Goal: Task Accomplishment & Management: Manage account settings

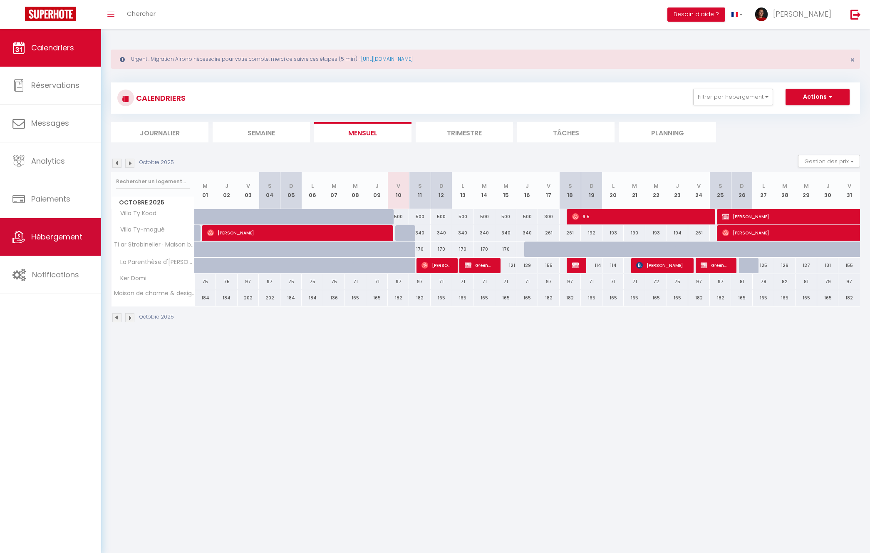
click at [62, 250] on link "Hébergement" at bounding box center [50, 236] width 101 height 37
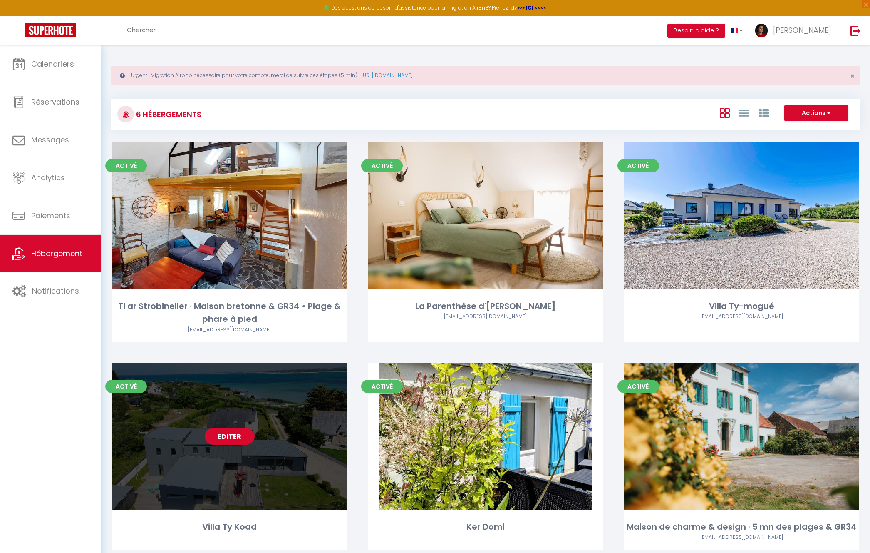
scroll to position [45, 0]
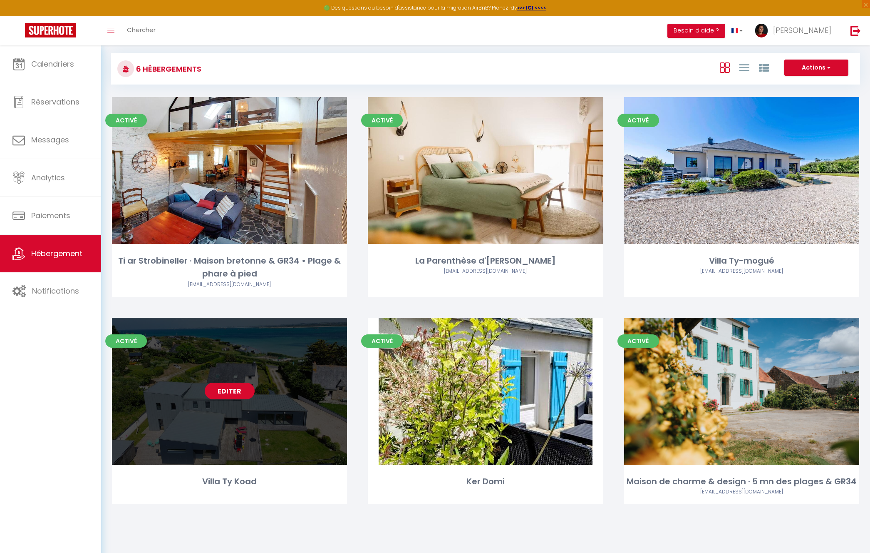
click at [241, 394] on link "Editer" at bounding box center [230, 390] width 50 height 17
select select "3"
select select "2"
select select "1"
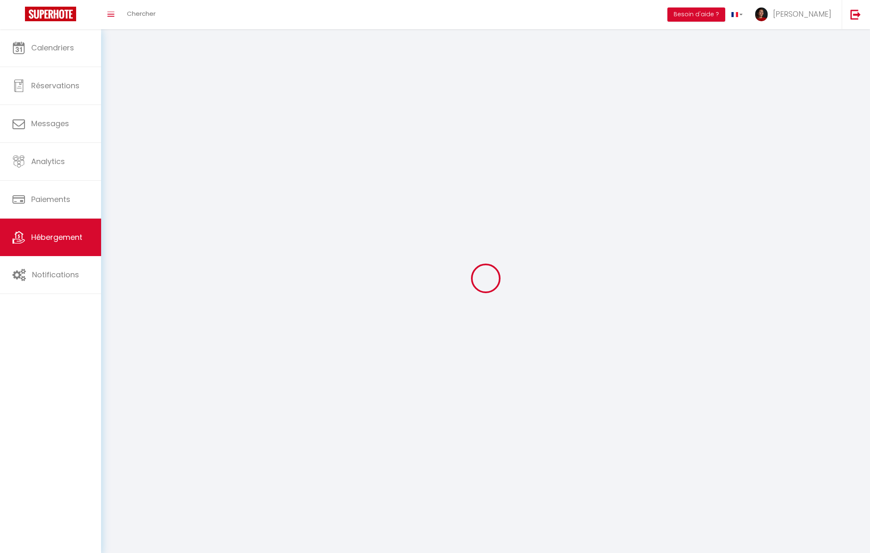
select select
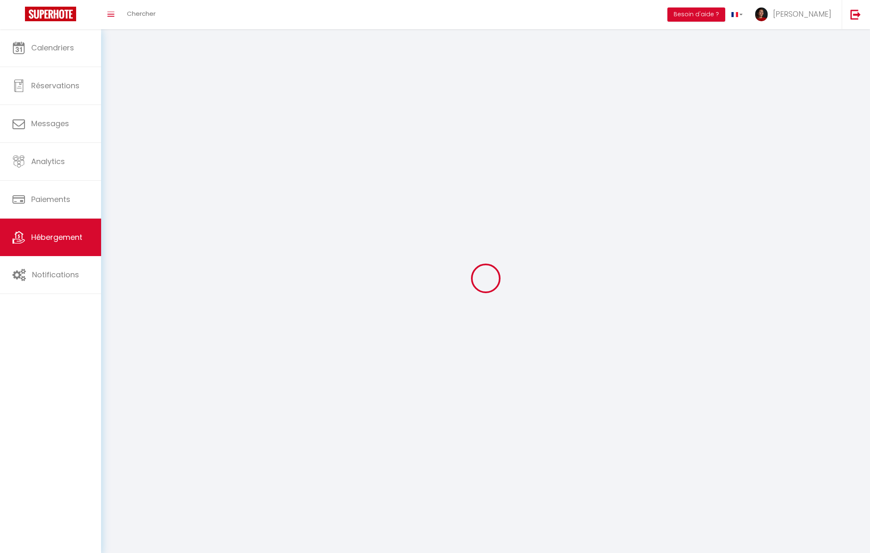
select select
checkbox input "false"
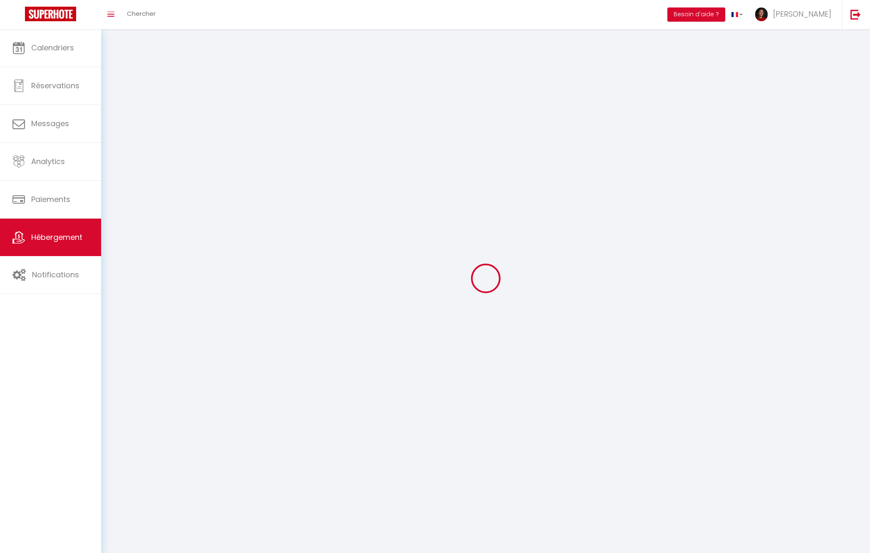
select select
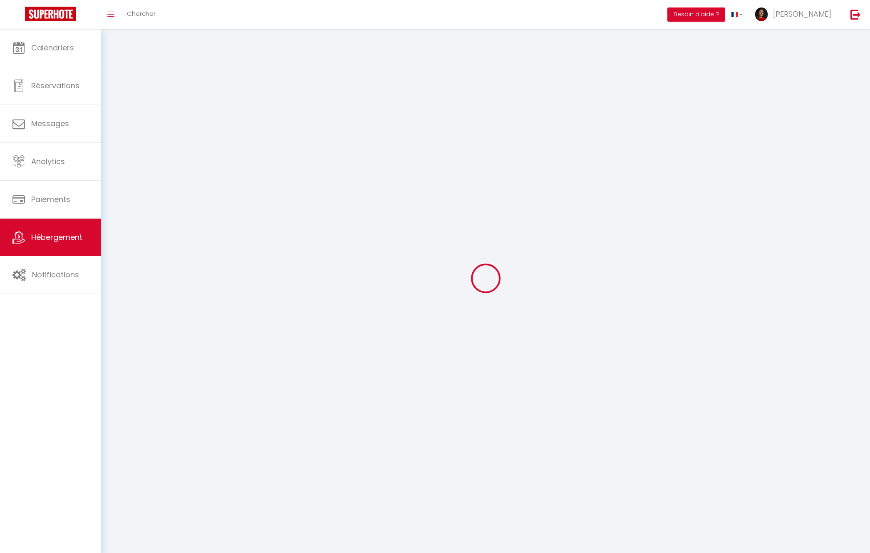
select select
checkbox input "false"
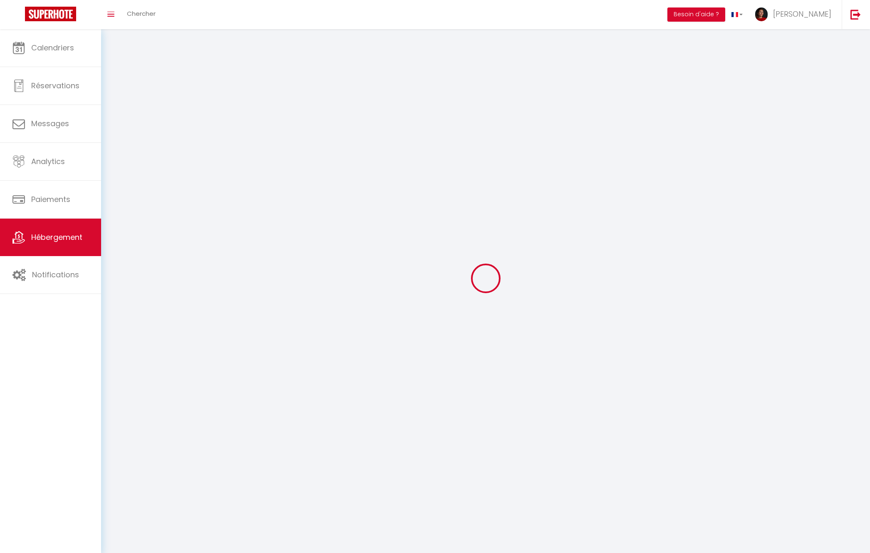
checkbox input "false"
select select
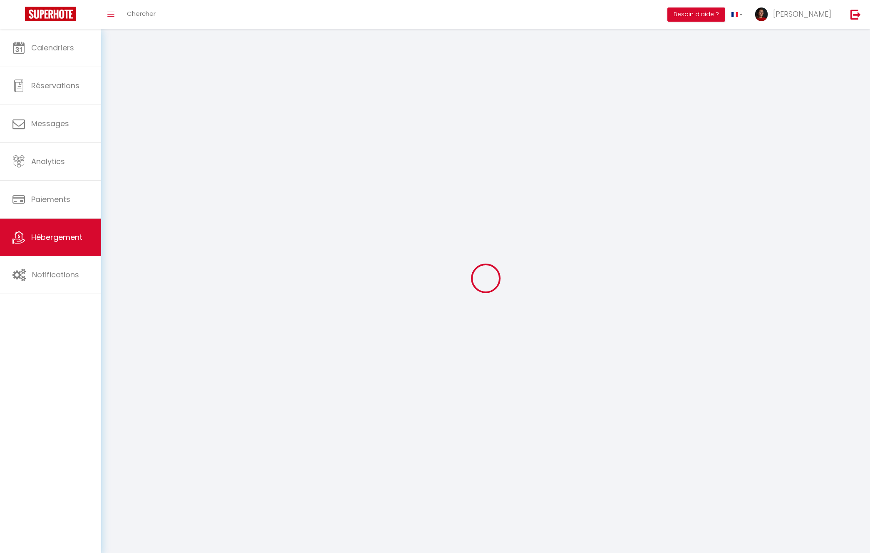
select select
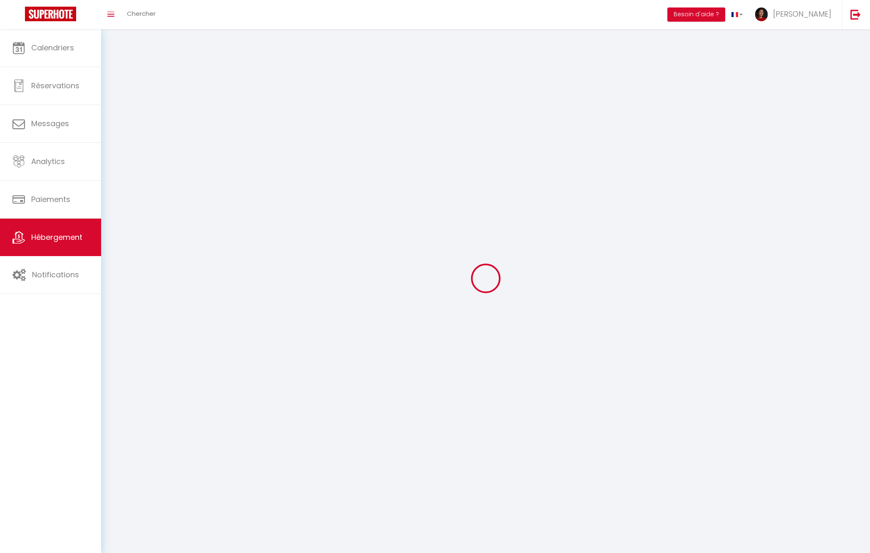
checkbox input "false"
select select
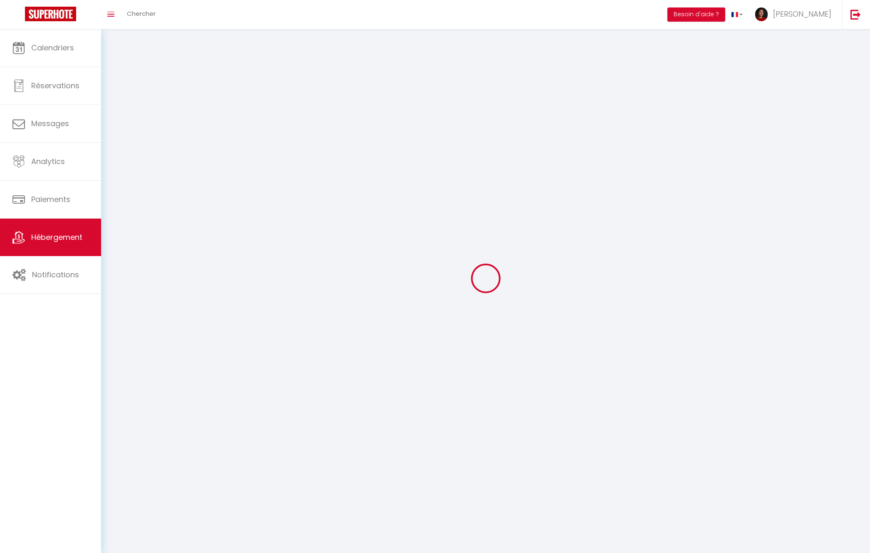
select select
select select "28"
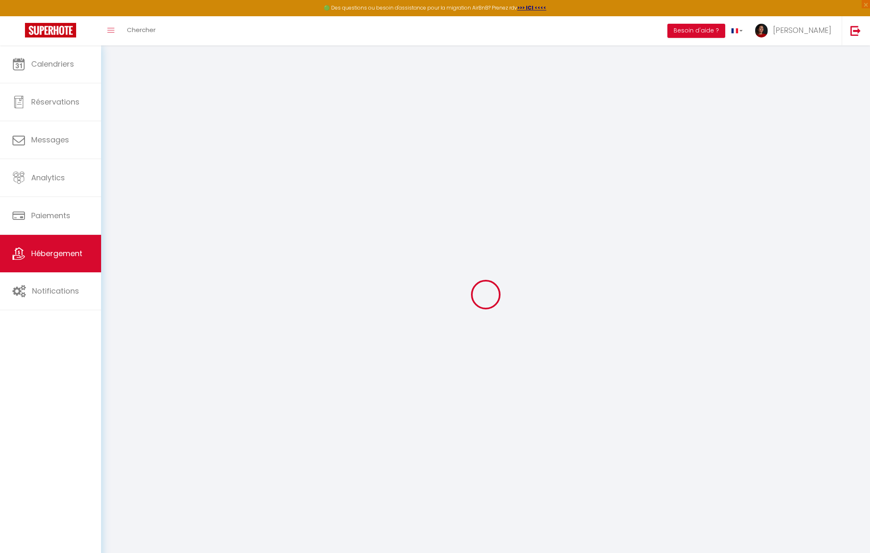
select select
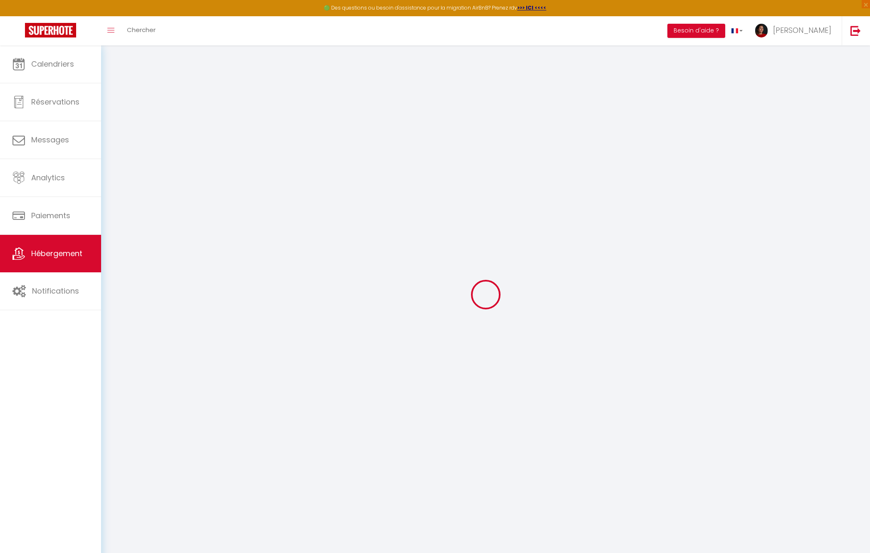
select select
checkbox input "false"
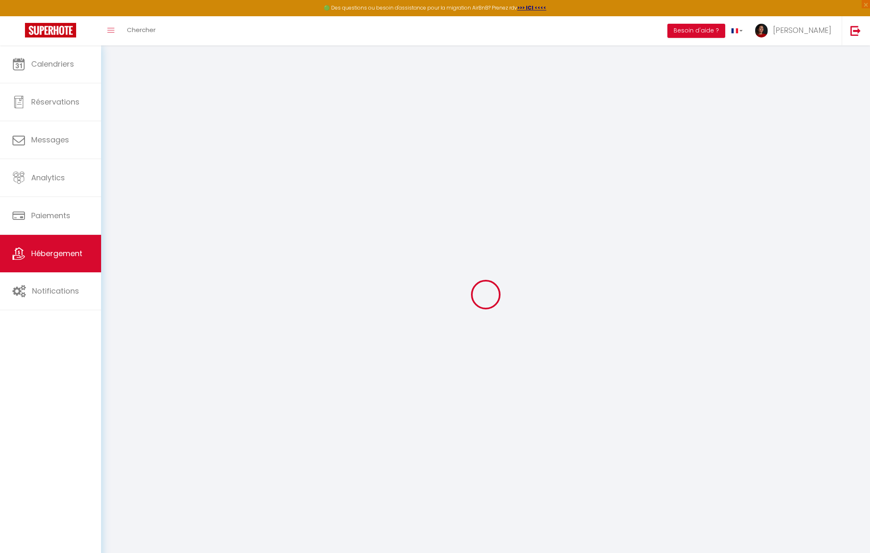
select select
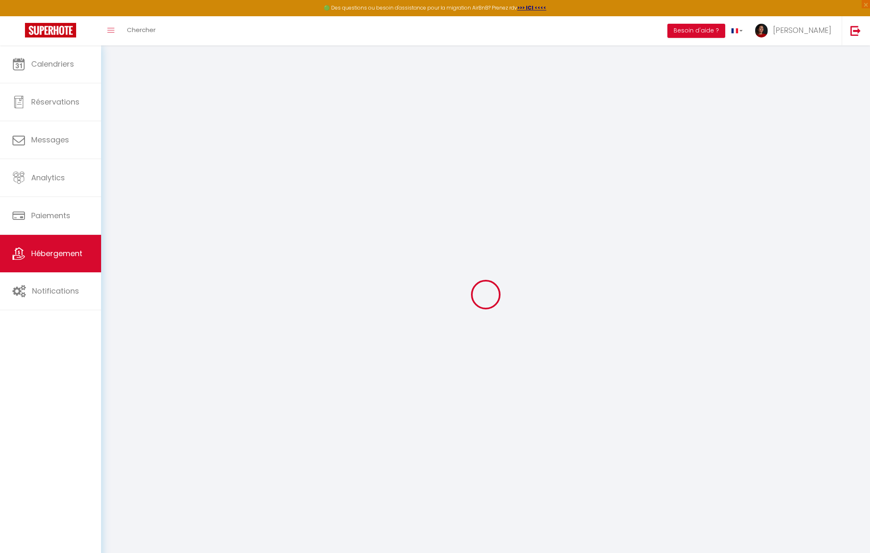
select select
checkbox input "false"
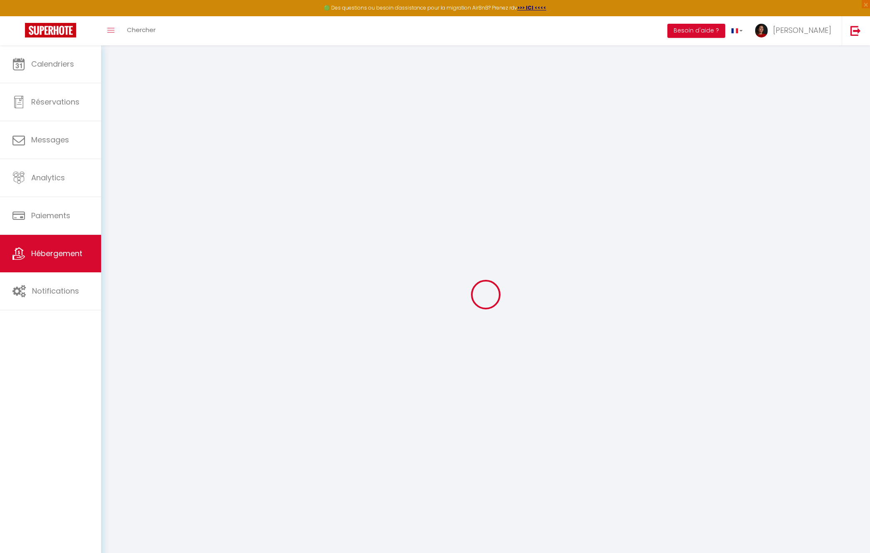
checkbox input "false"
select select
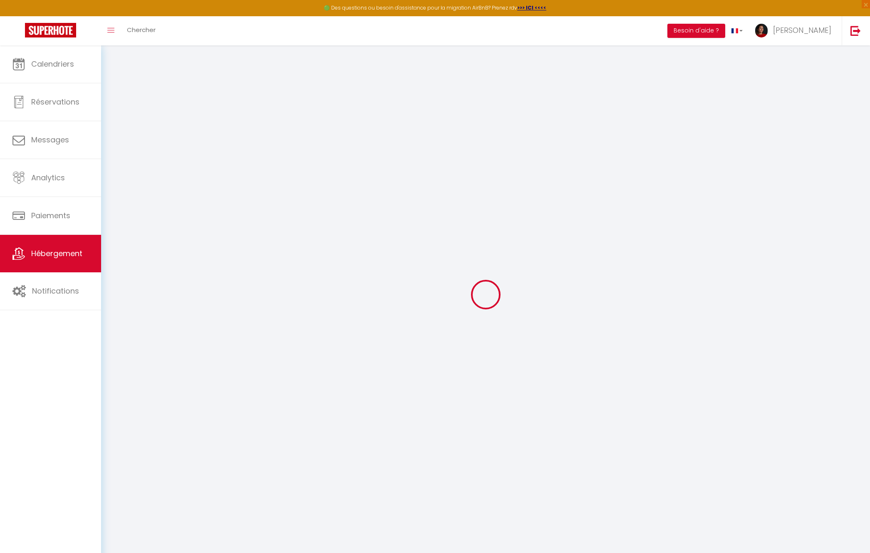
select select
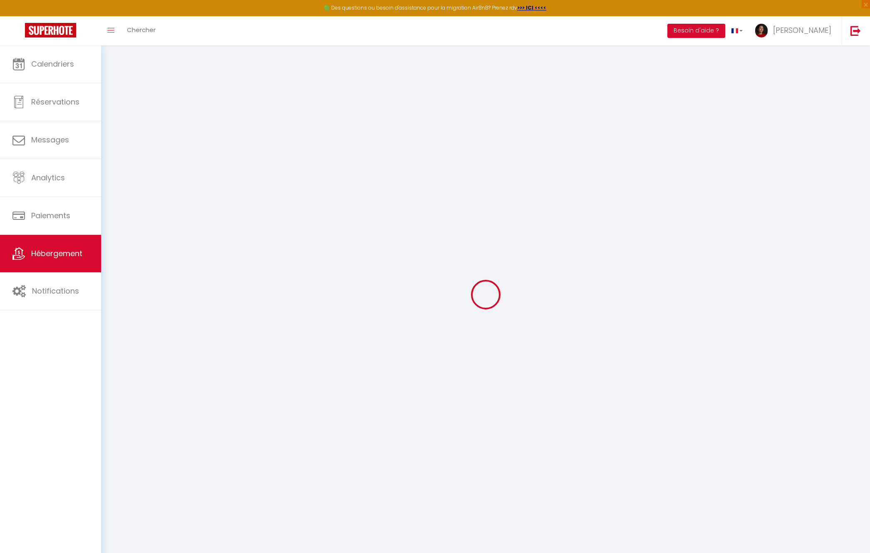
checkbox input "false"
select select
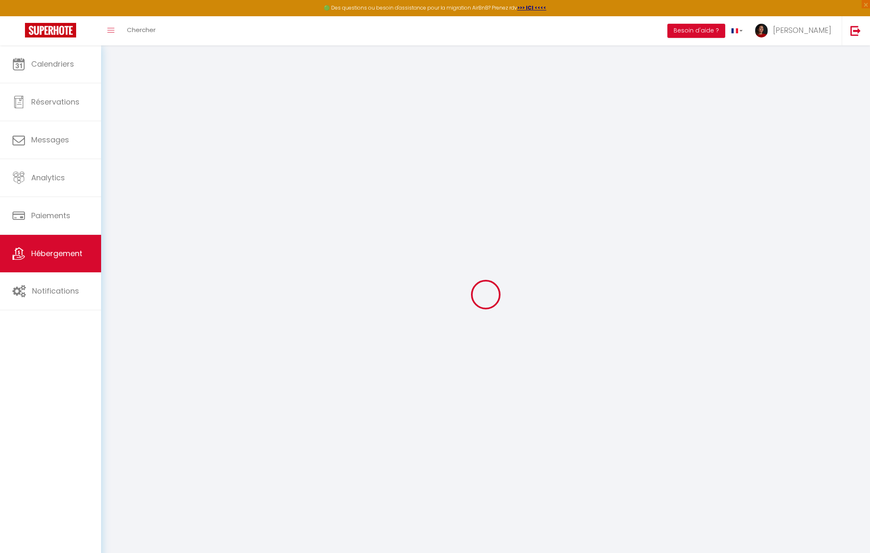
select select
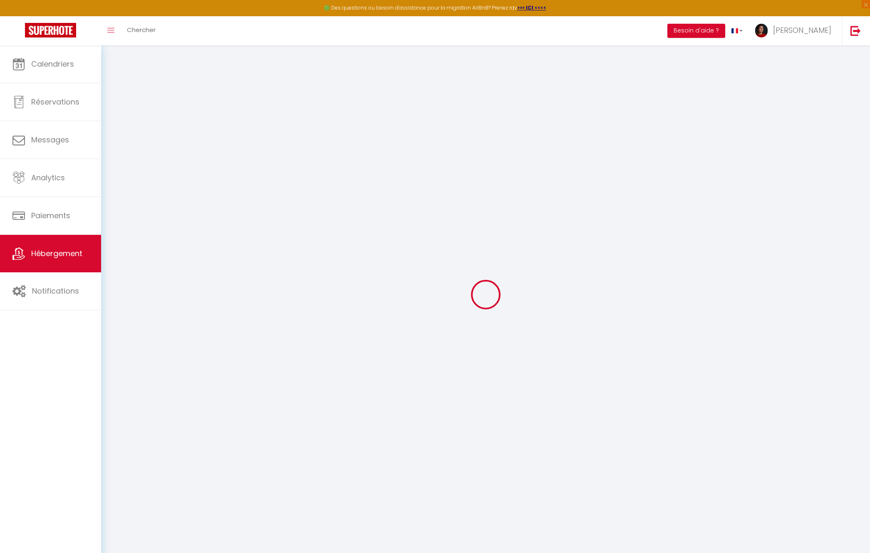
select select
checkbox input "false"
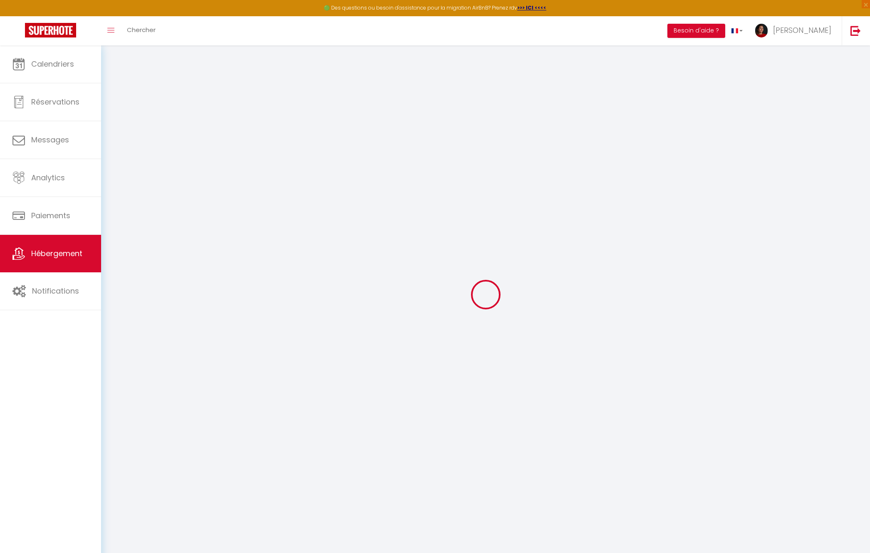
checkbox input "false"
select select
type input "Villa Ty Koad"
type input "[PERSON_NAME]"
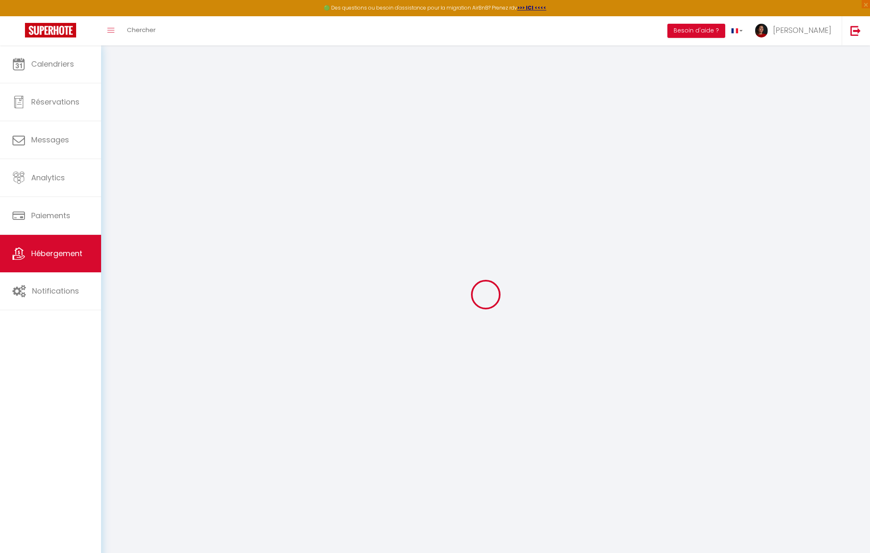
type input "Lossec"
type input "[STREET_ADDRESS]"
type input "29890"
type input "Plounéour-Brignogan Plages"
select select "houses"
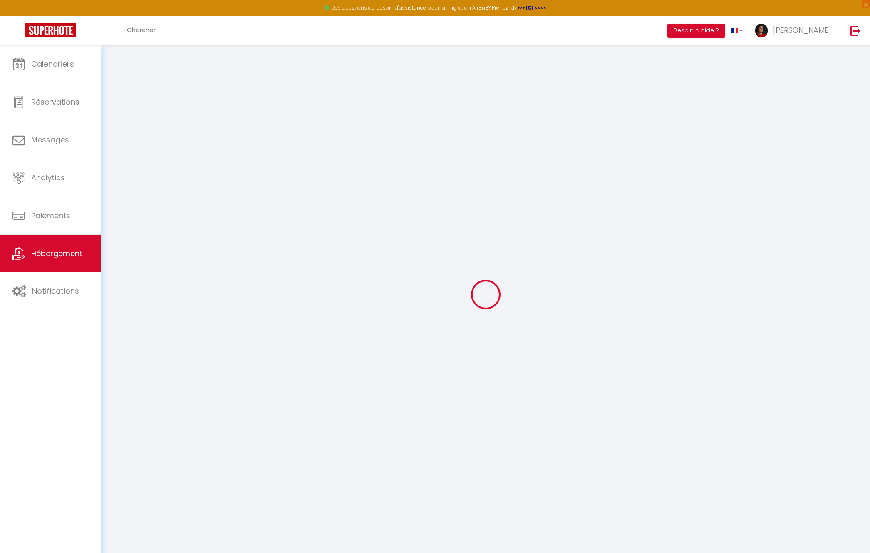
select select "14"
select select "1"
select select "5"
select select "3"
type input "220"
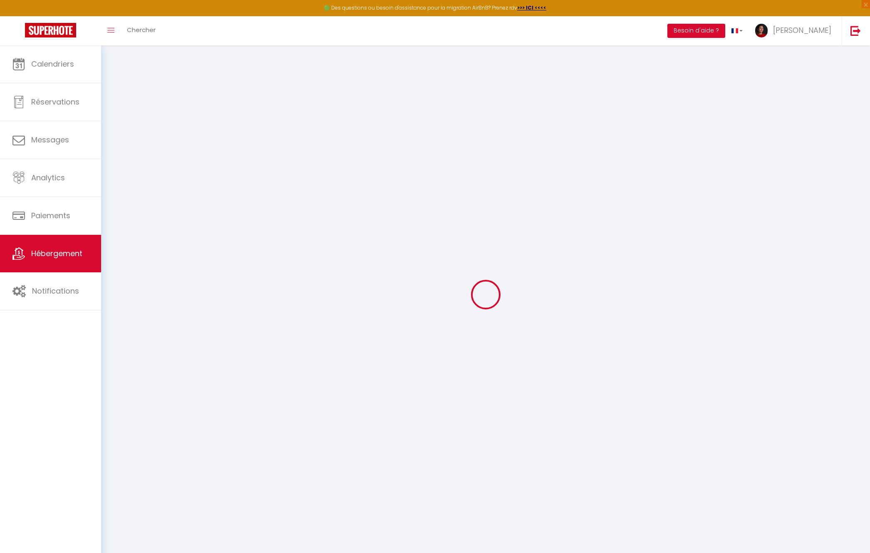
type input "1.30"
type input "1500"
select select
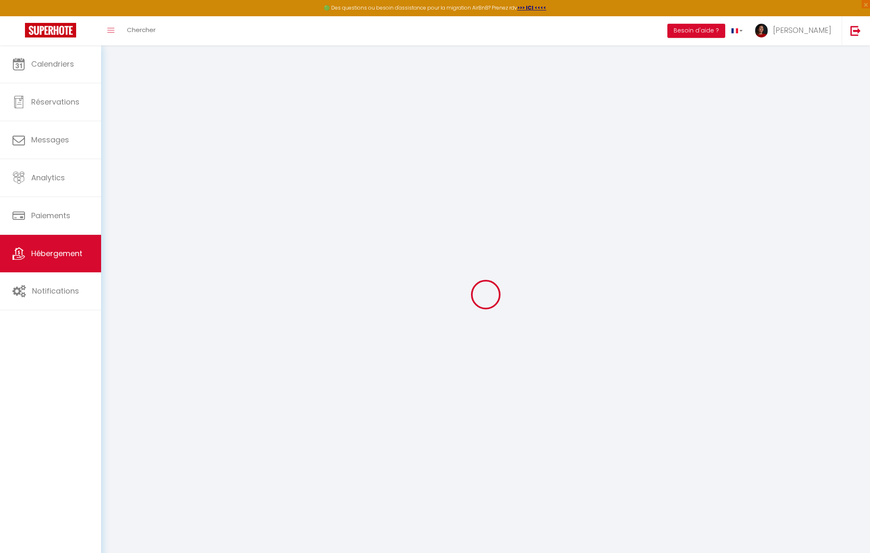
select select
type input "[STREET_ADDRESS]"
type input "29890"
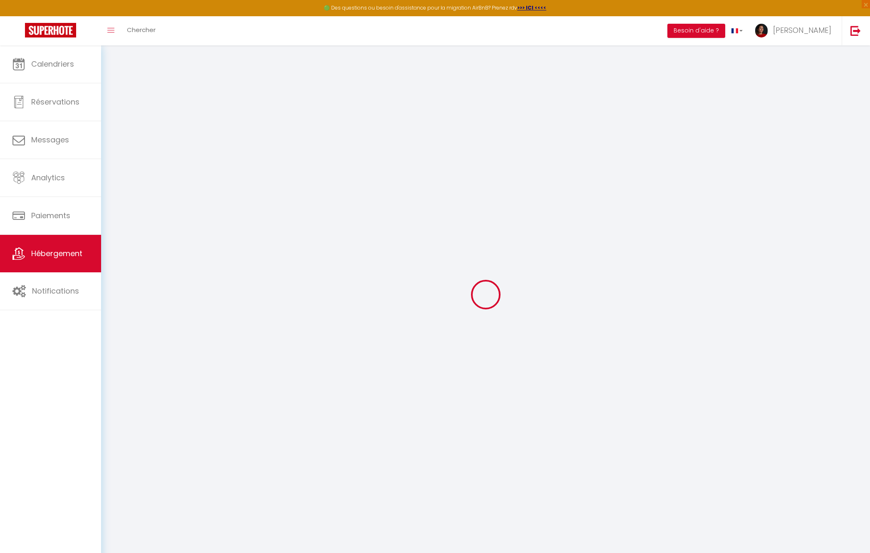
type input "Plounéour-Brignogan-plages"
type input "[PERSON_NAME][EMAIL_ADDRESS][DOMAIN_NAME]"
select select "13520"
checkbox input "false"
checkbox input "true"
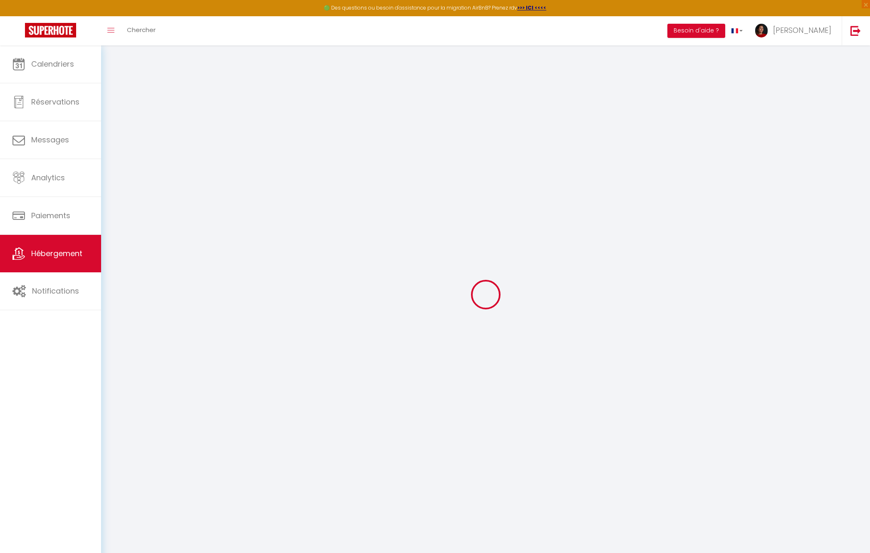
checkbox input "true"
type input "0"
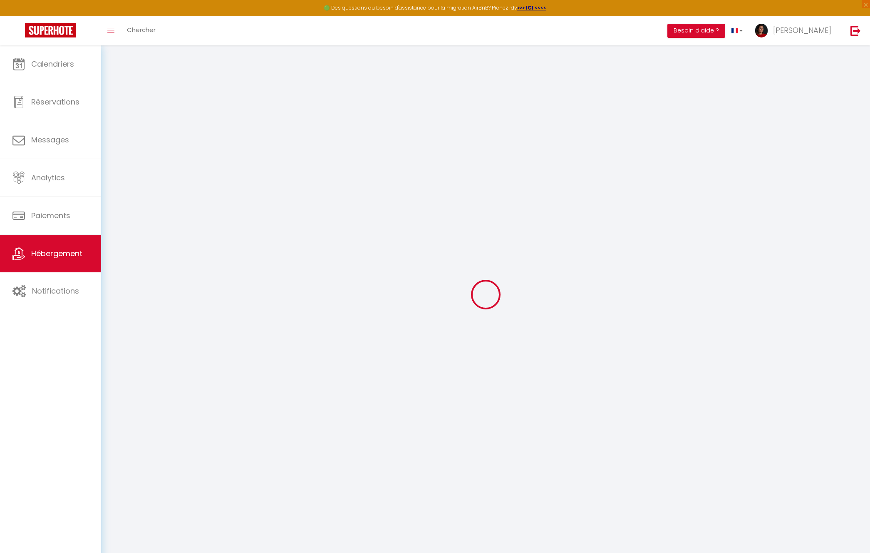
select select "villa"
select select "42957"
select select
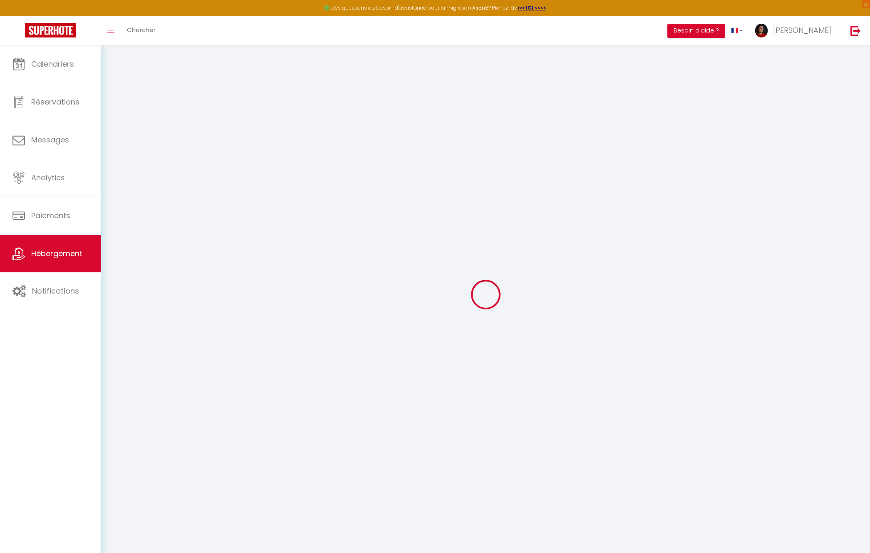
select select
checkbox input "false"
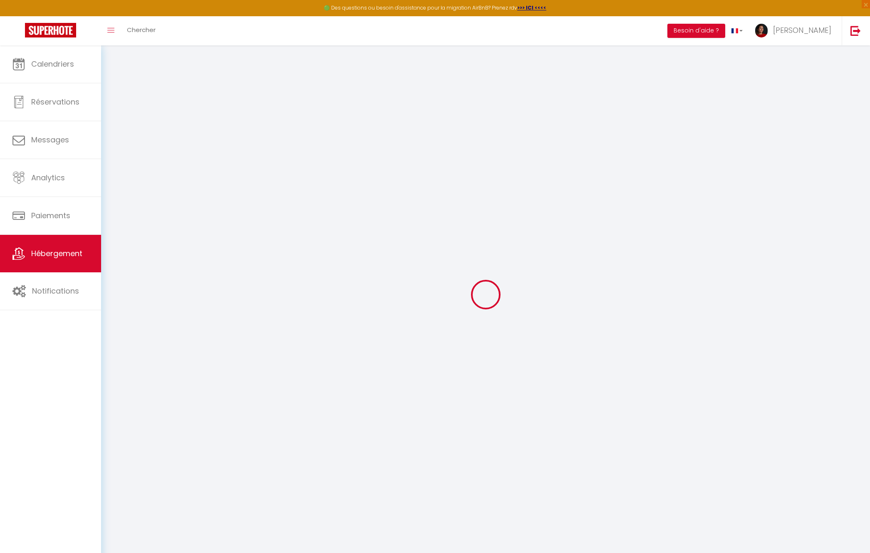
checkbox input "true"
select select
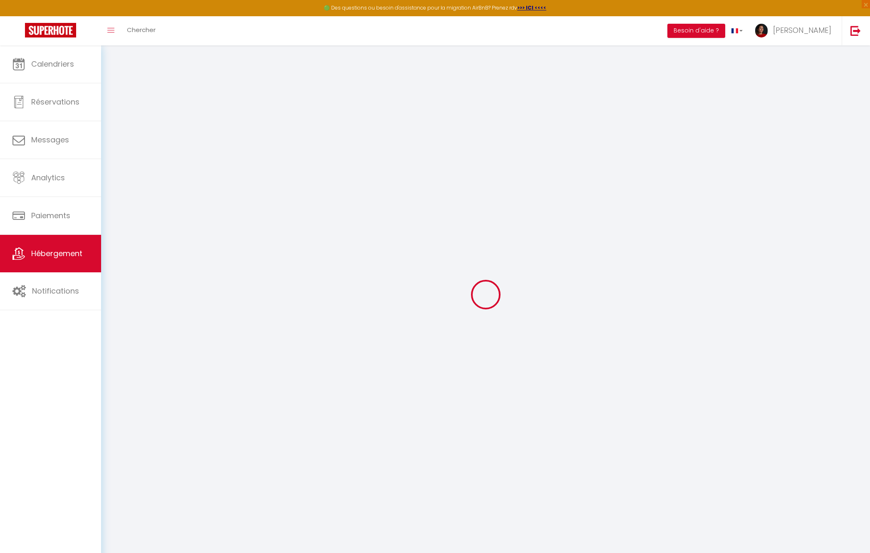
select select
checkbox input "false"
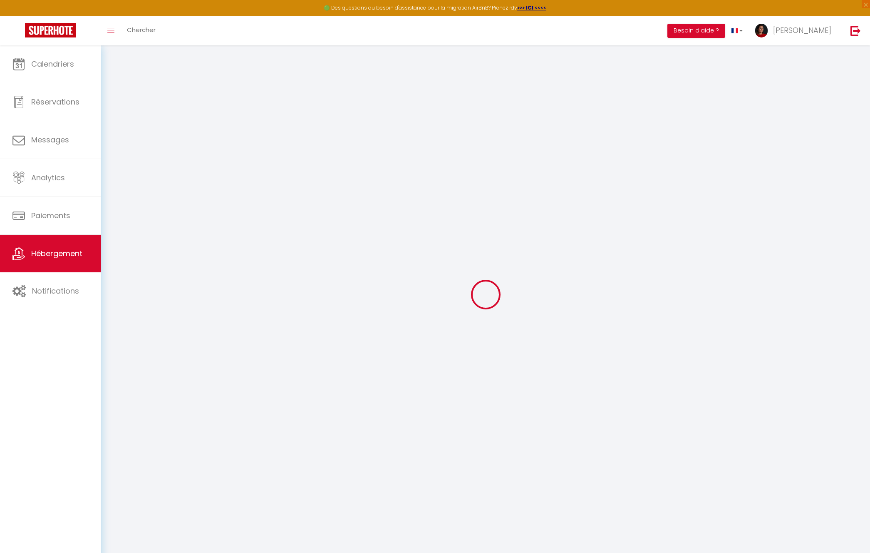
checkbox input "true"
checkbox input "false"
checkbox input "true"
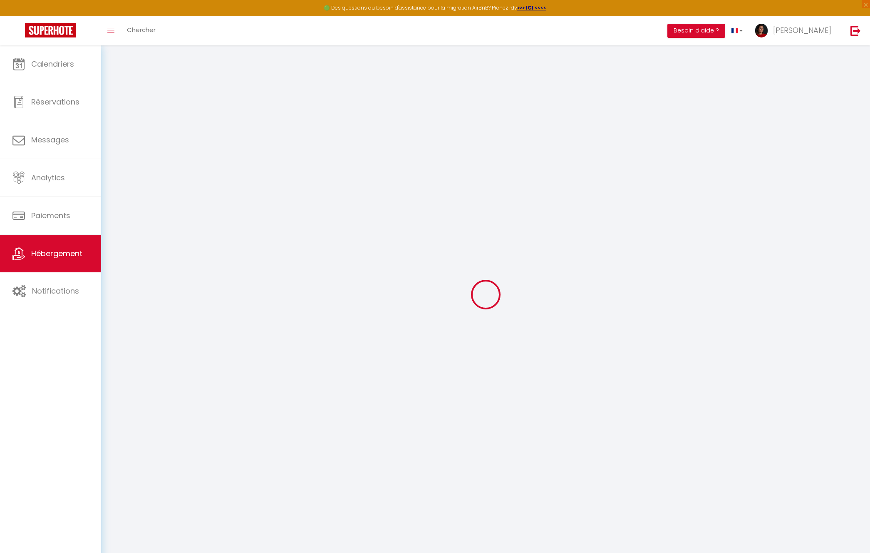
checkbox input "true"
checkbox input "false"
checkbox input "true"
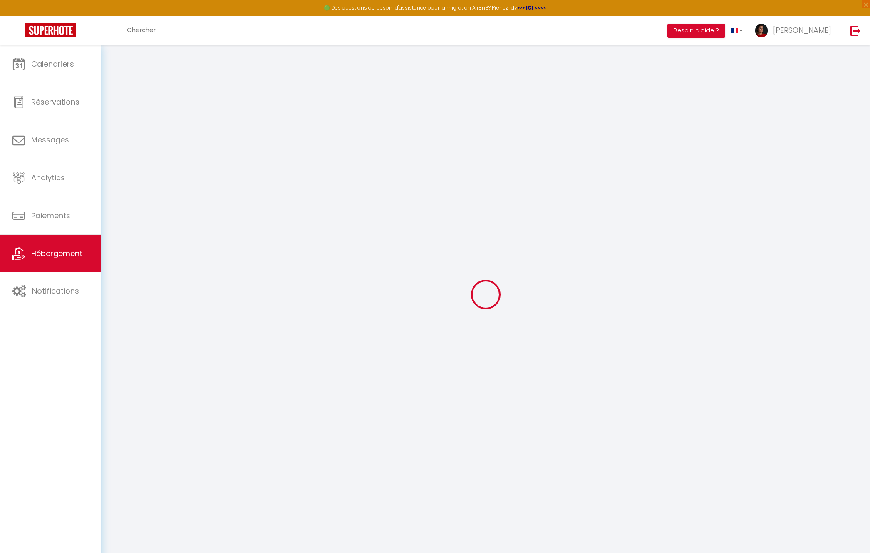
checkbox input "true"
select select "16:00"
select select "21:00"
select select "10:00"
select select "45"
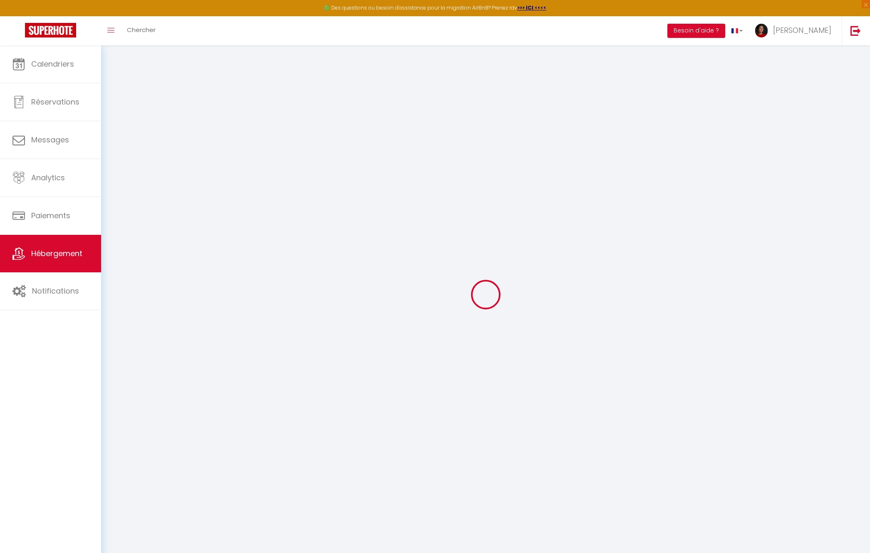
select select "45"
select select "16:00"
checkbox input "false"
checkbox input "true"
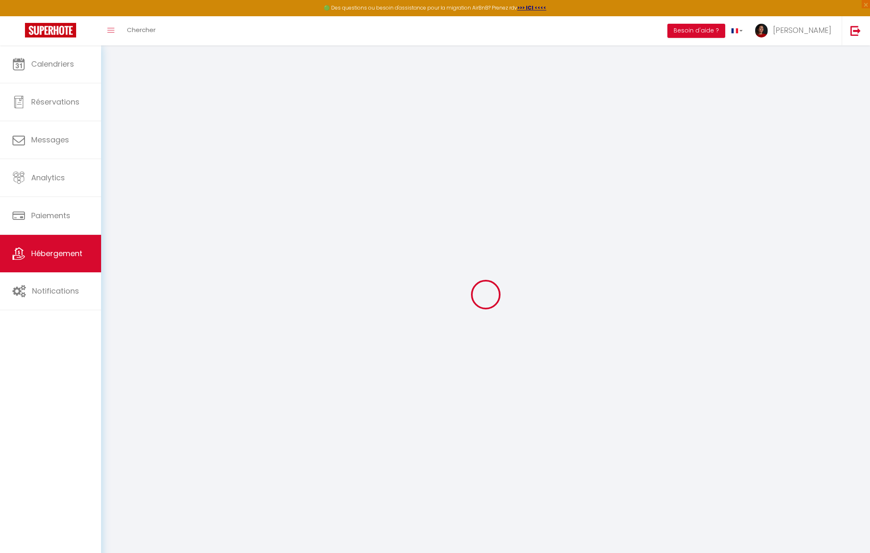
checkbox input "true"
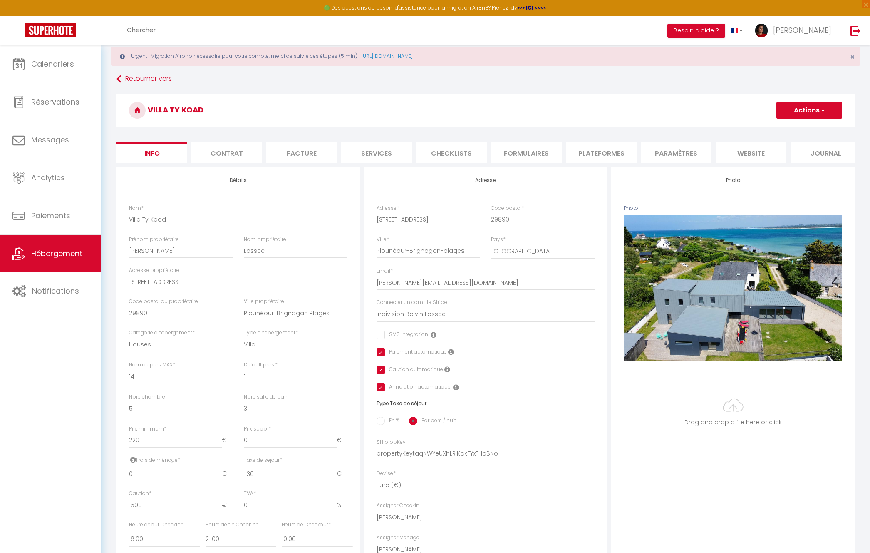
checkbox input "false"
checkbox input "true"
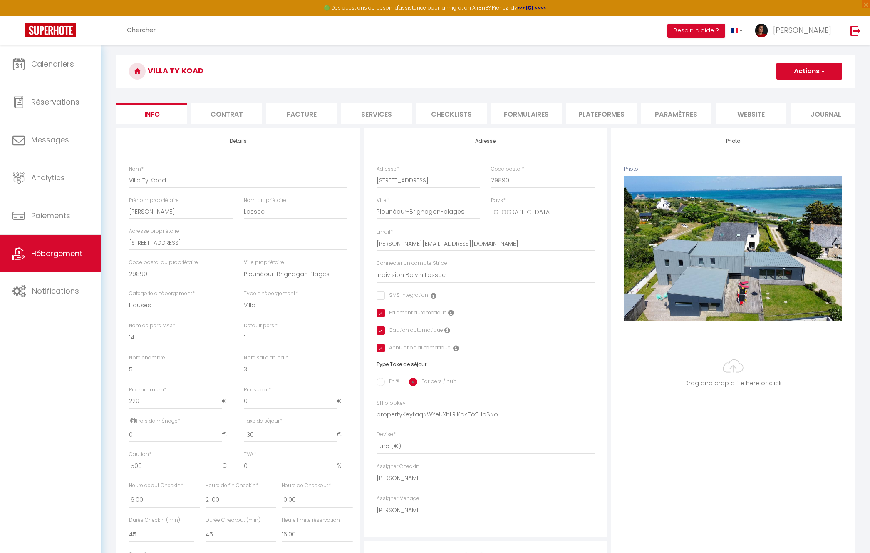
scroll to position [59, 0]
click at [608, 113] on li "Plateformes" at bounding box center [601, 113] width 71 height 20
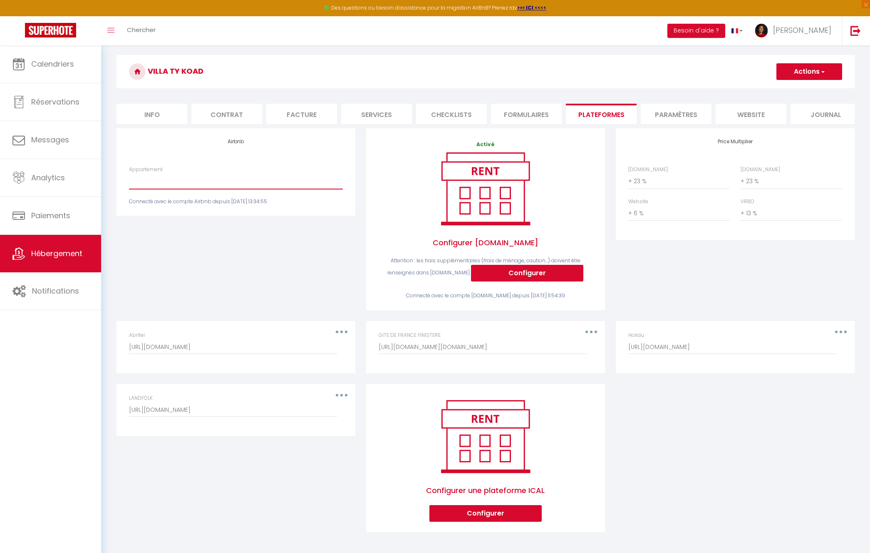
click at [217, 186] on select "yourte mongole en [GEOGRAPHIC_DATA] avec Bain nordique - [EMAIL_ADDRESS][DOMAIN…" at bounding box center [236, 181] width 214 height 16
click at [69, 254] on span "Hébergement" at bounding box center [56, 253] width 51 height 10
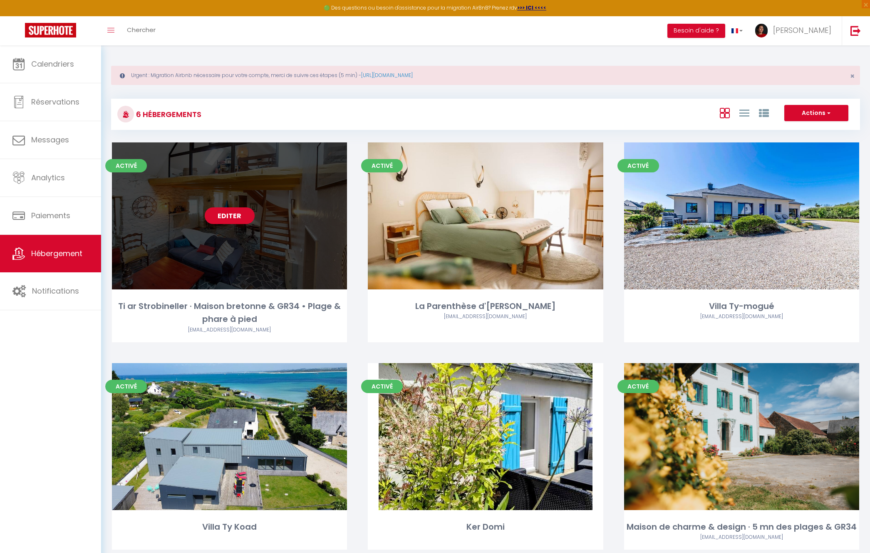
click at [228, 212] on link "Editer" at bounding box center [230, 215] width 50 height 17
select select "3"
select select "2"
select select "1"
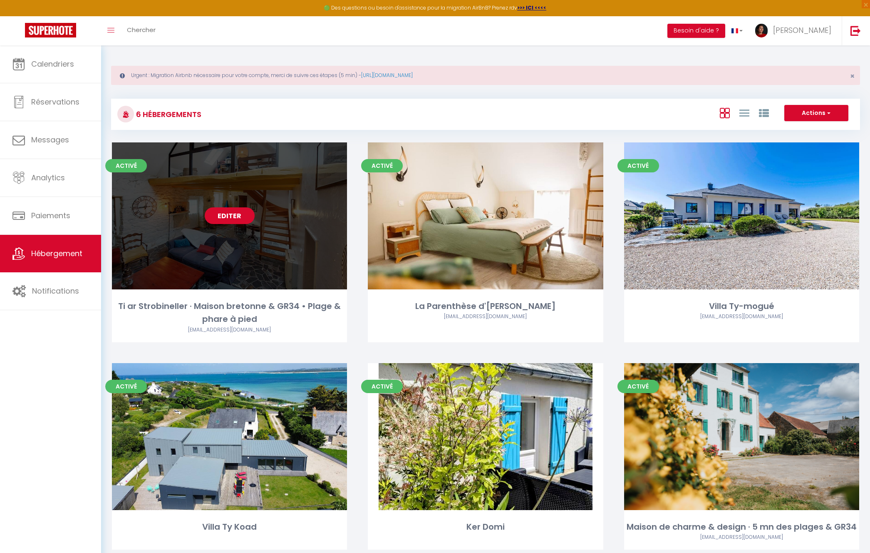
select select
select select "28"
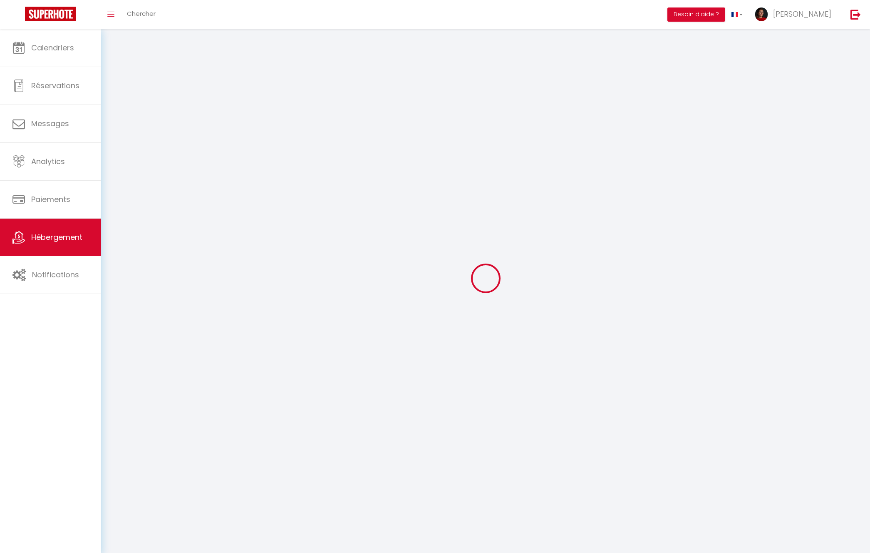
select select
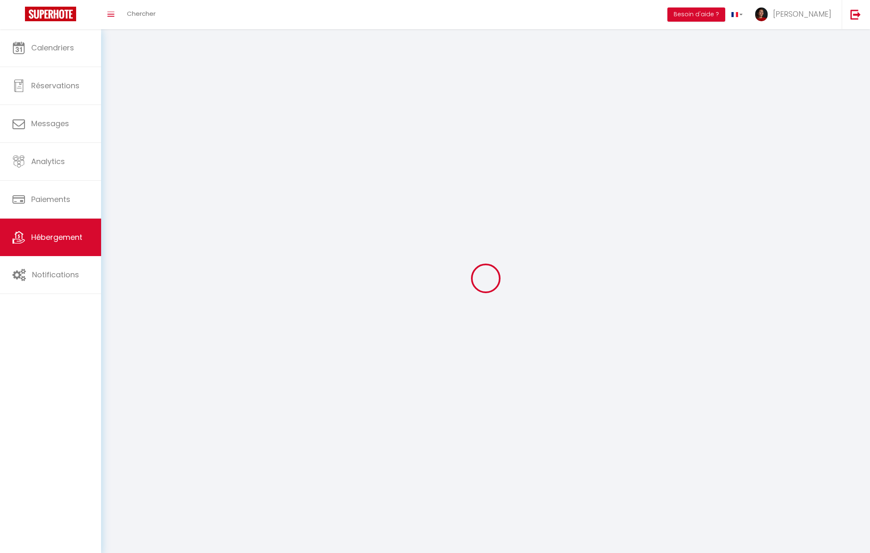
select select
checkbox input "false"
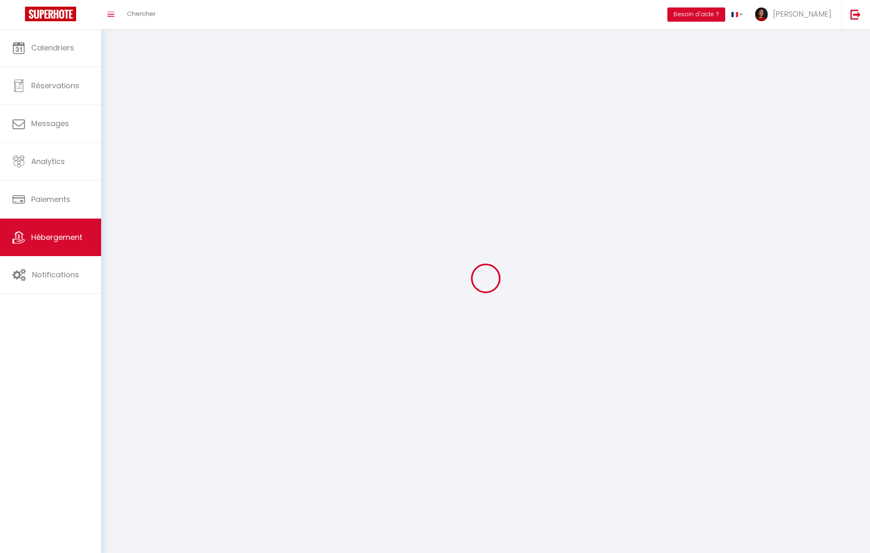
select select
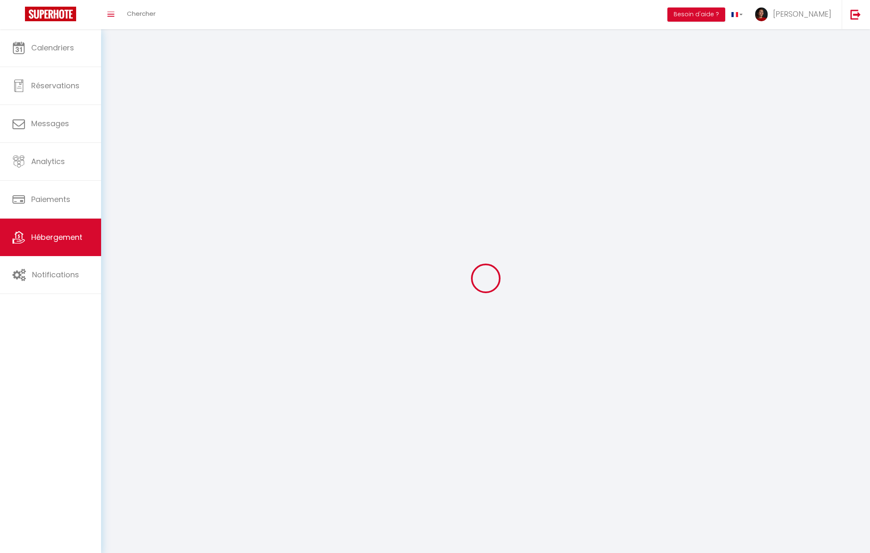
select select
checkbox input "false"
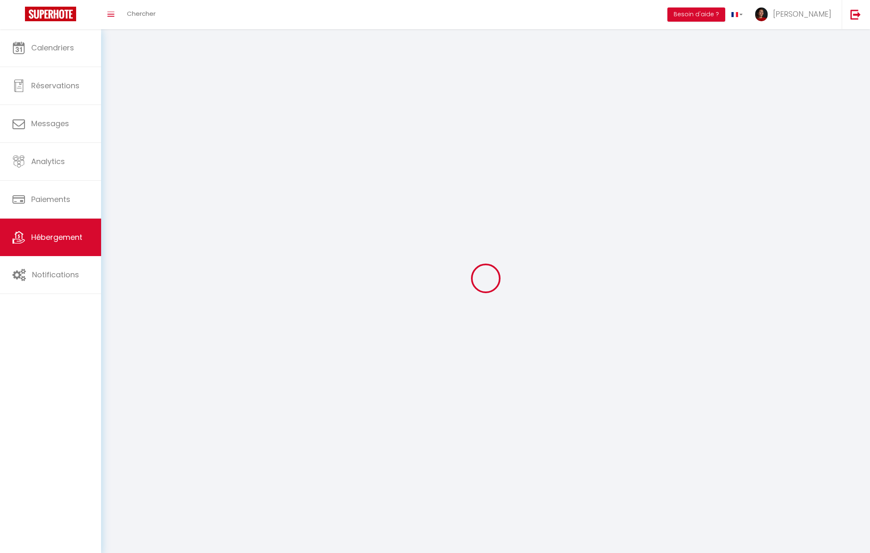
checkbox input "false"
select select
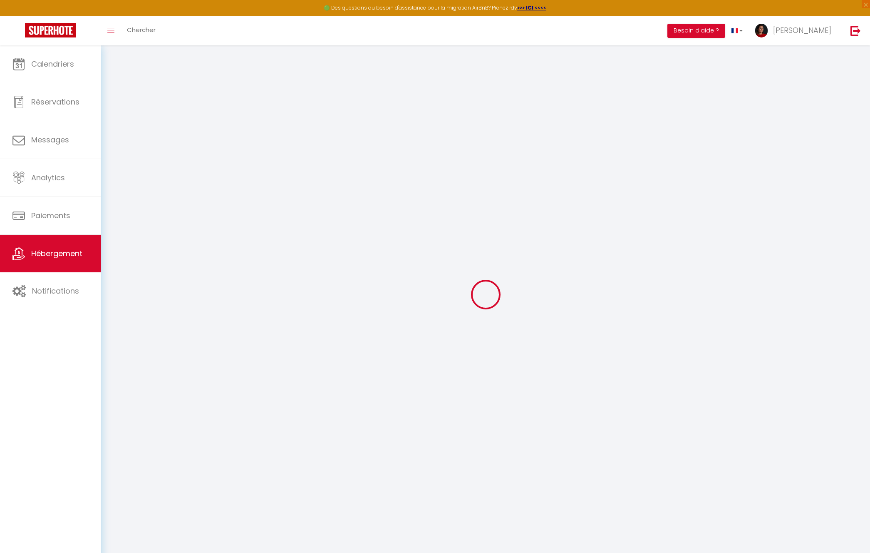
select select
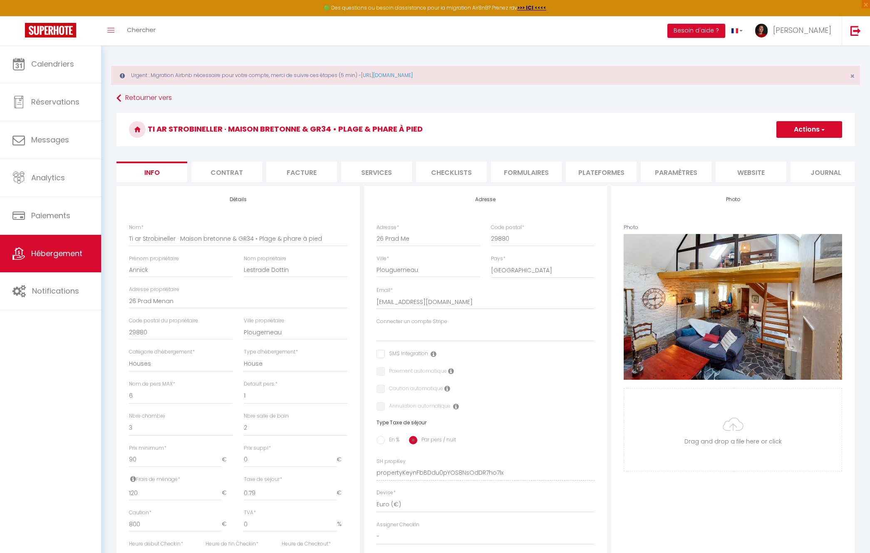
click at [610, 170] on li "Plateformes" at bounding box center [601, 171] width 71 height 20
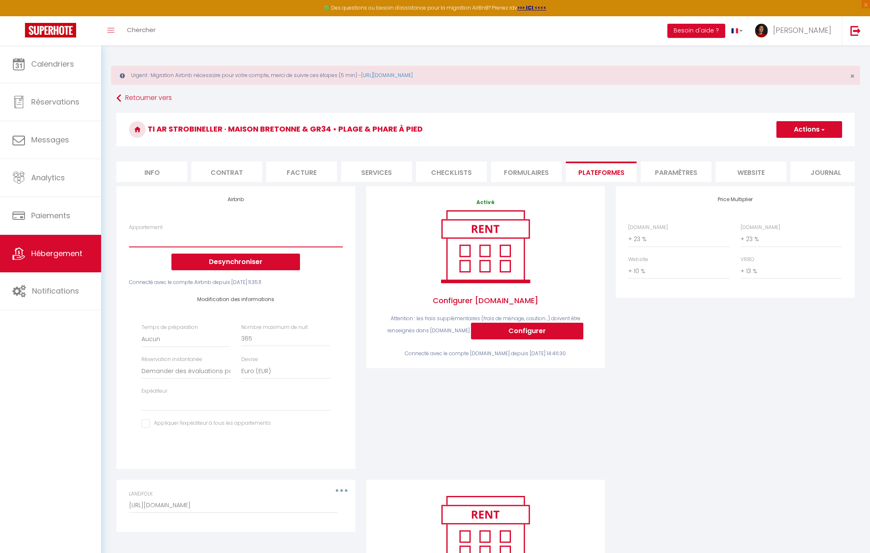
click at [196, 233] on select "yourte mongole en [GEOGRAPHIC_DATA] avec Bain nordique - [EMAIL_ADDRESS][DOMAIN…" at bounding box center [236, 239] width 214 height 16
click at [200, 232] on select "yourte mongole en [GEOGRAPHIC_DATA] avec Bain nordique - [EMAIL_ADDRESS][DOMAIN…" at bounding box center [236, 239] width 214 height 16
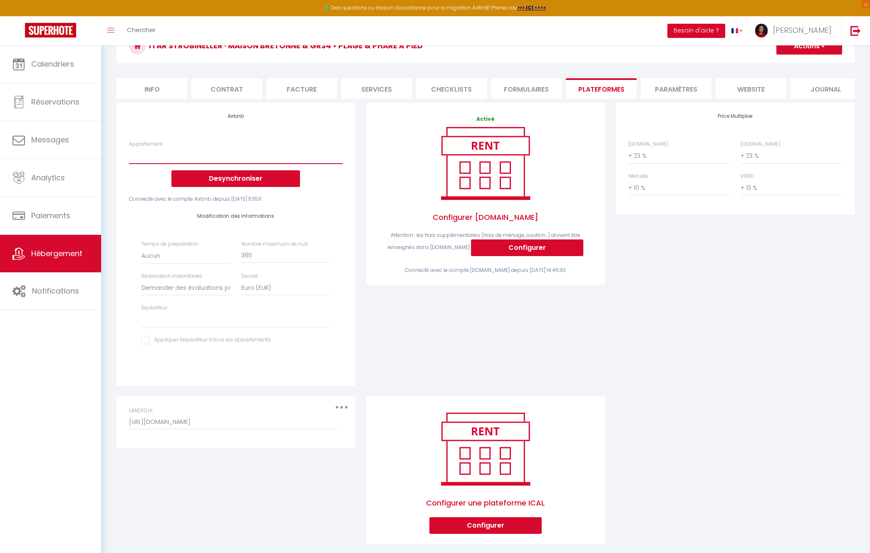
scroll to position [95, 0]
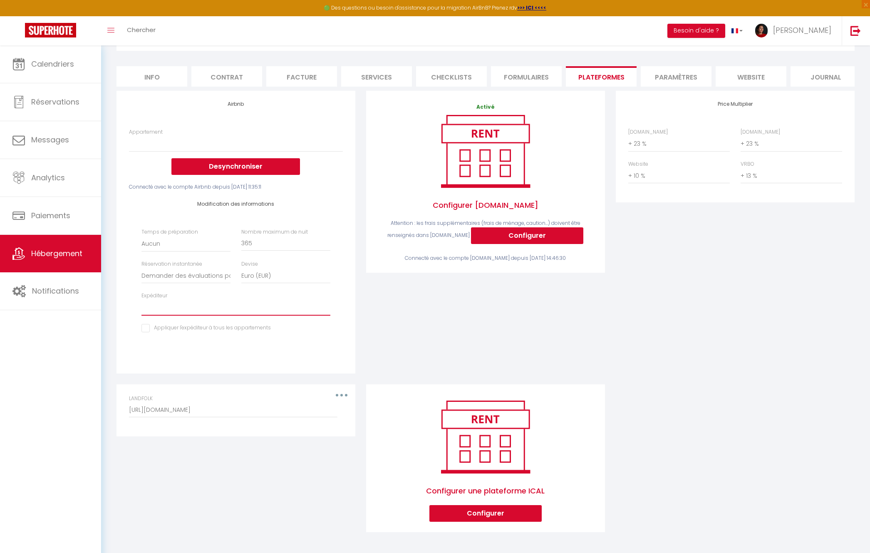
click at [191, 306] on select "[EMAIL_ADDRESS][DOMAIN_NAME] [EMAIL_ADDRESS][DOMAIN_NAME] [PERSON_NAME][EMAIL_A…" at bounding box center [235, 308] width 189 height 16
click at [141, 300] on select "[EMAIL_ADDRESS][DOMAIN_NAME] [EMAIL_ADDRESS][DOMAIN_NAME] [PERSON_NAME][EMAIL_A…" at bounding box center [235, 308] width 189 height 16
click at [234, 328] on input "checkbox" at bounding box center [205, 328] width 129 height 8
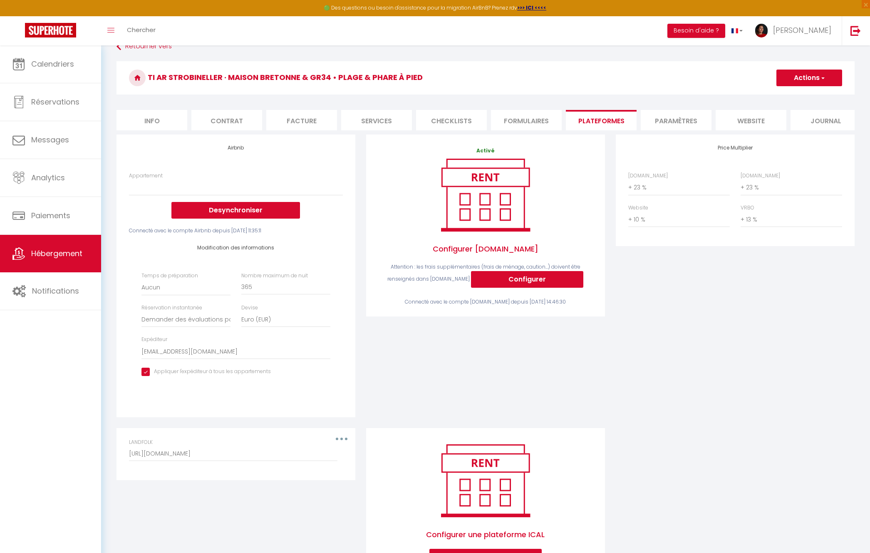
scroll to position [0, 0]
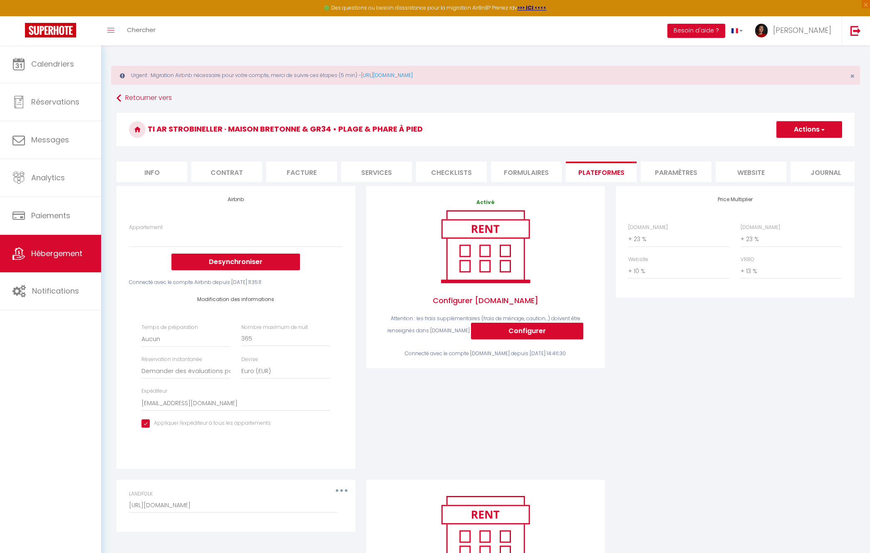
click at [826, 130] on button "Actions" at bounding box center [809, 129] width 66 height 17
click at [796, 146] on link "Enregistrer" at bounding box center [809, 147] width 66 height 11
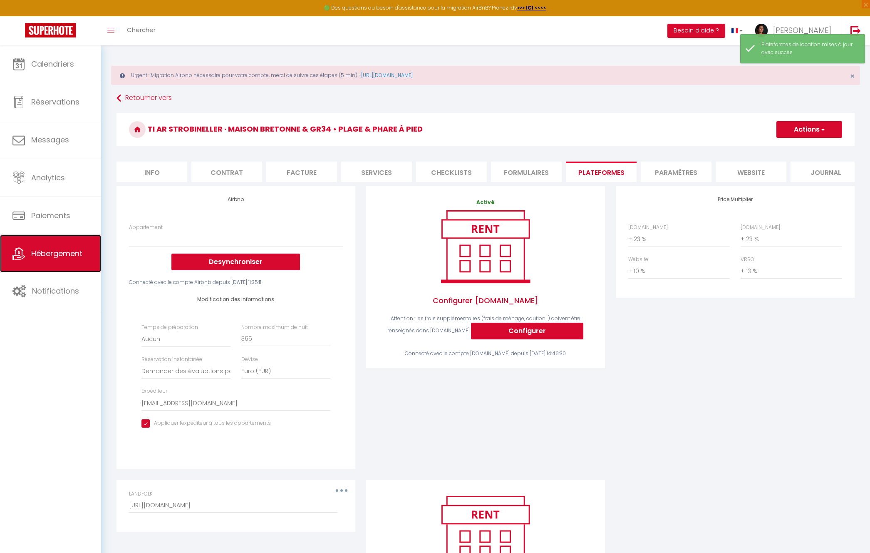
click at [54, 260] on link "Hébergement" at bounding box center [50, 253] width 101 height 37
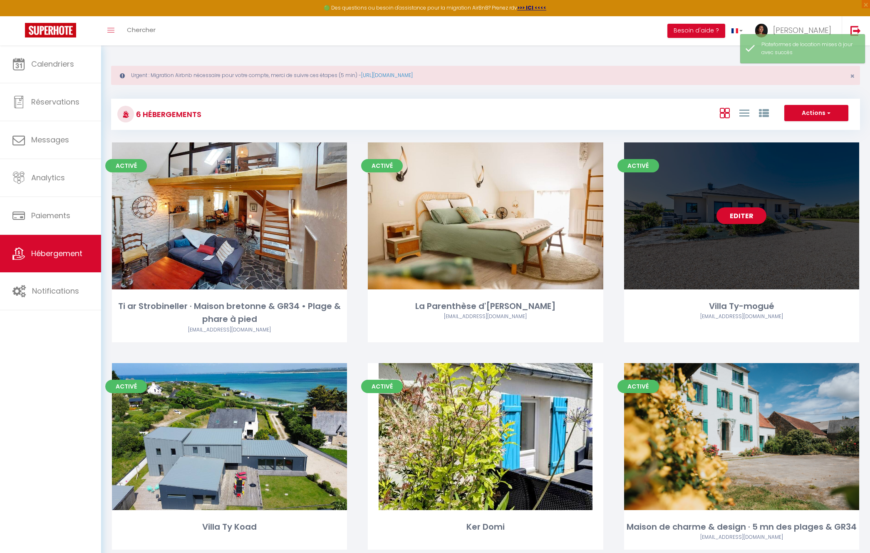
click at [748, 212] on link "Editer" at bounding box center [742, 215] width 50 height 17
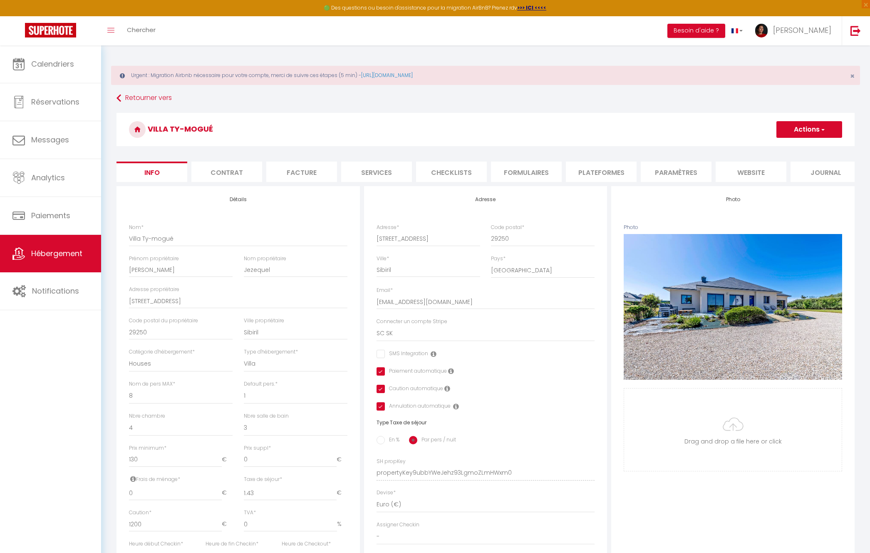
click at [608, 172] on li "Plateformes" at bounding box center [601, 171] width 71 height 20
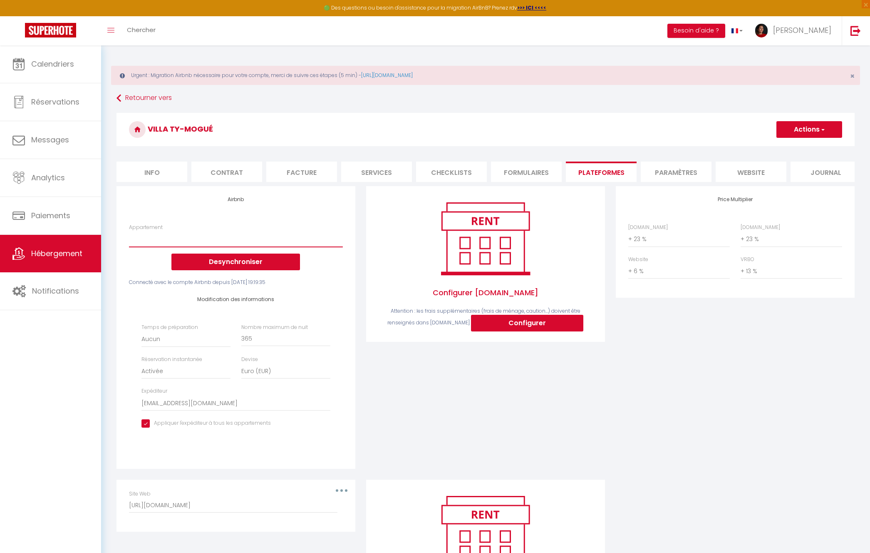
click at [224, 236] on select "yourte mongole en [GEOGRAPHIC_DATA] avec Bain nordique - [EMAIL_ADDRESS][DOMAIN…" at bounding box center [236, 239] width 214 height 16
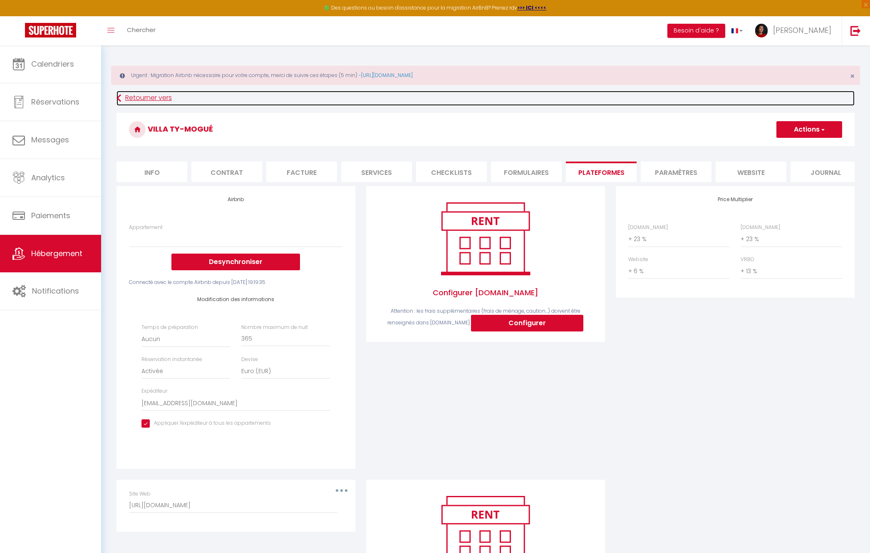
click at [120, 97] on icon at bounding box center [119, 98] width 5 height 15
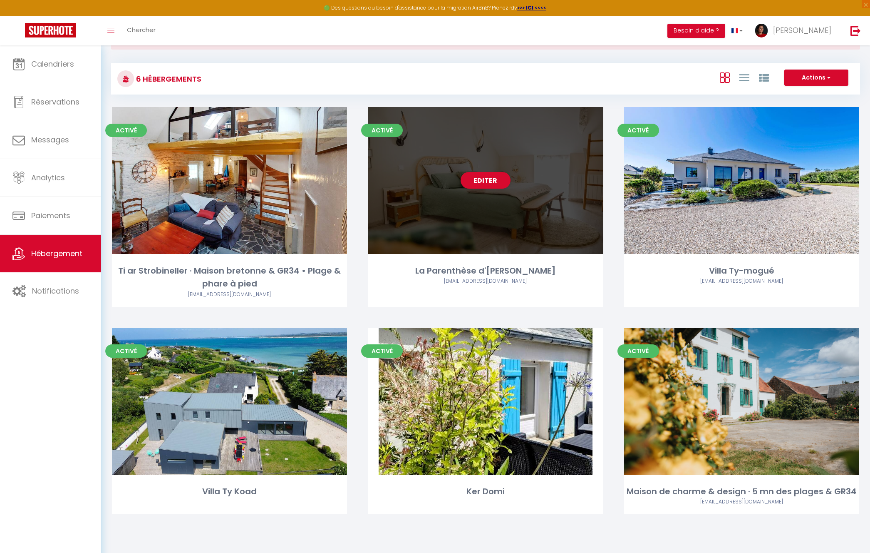
scroll to position [45, 0]
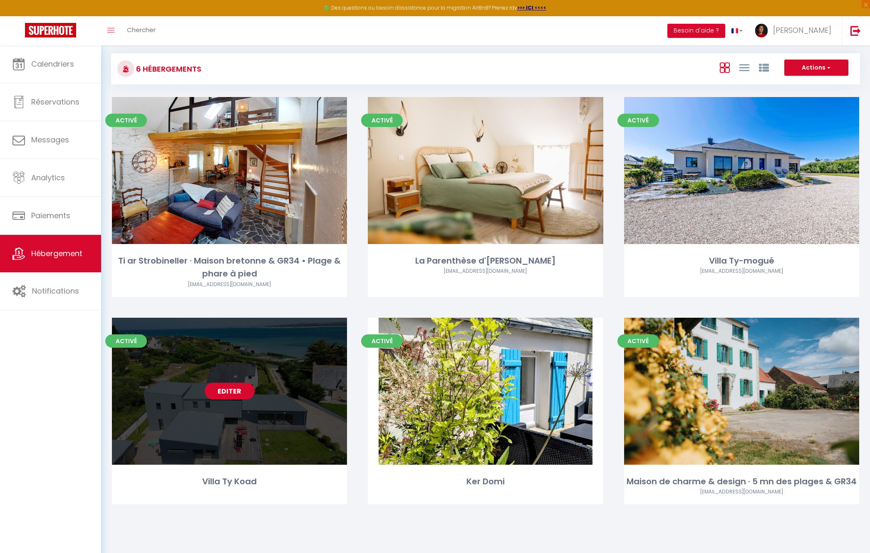
click at [238, 396] on link "Editer" at bounding box center [230, 390] width 50 height 17
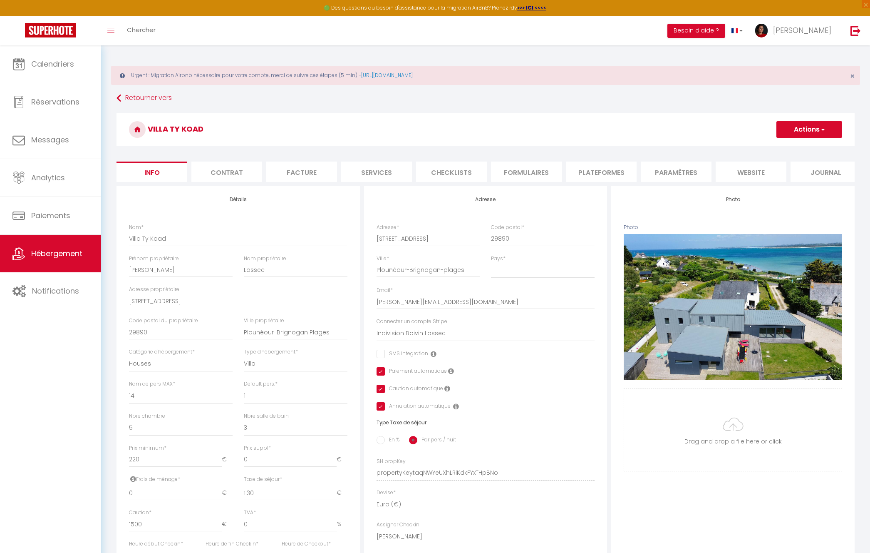
drag, startPoint x: 606, startPoint y: 171, endPoint x: 602, endPoint y: 173, distance: 4.7
click at [606, 171] on li "Plateformes" at bounding box center [601, 171] width 71 height 20
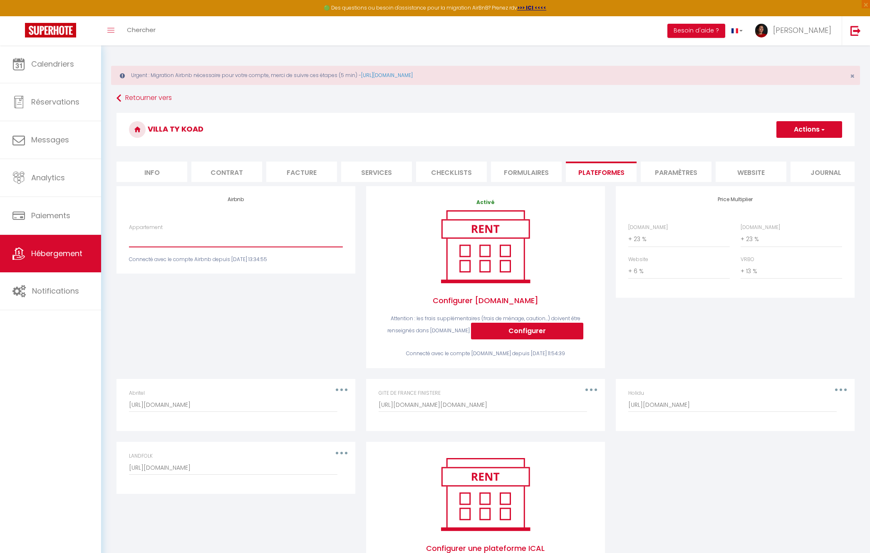
click at [216, 234] on select "yourte mongole en [GEOGRAPHIC_DATA] avec Bain nordique - [EMAIL_ADDRESS][DOMAIN…" at bounding box center [236, 239] width 214 height 16
click at [175, 171] on li "Info" at bounding box center [152, 171] width 71 height 20
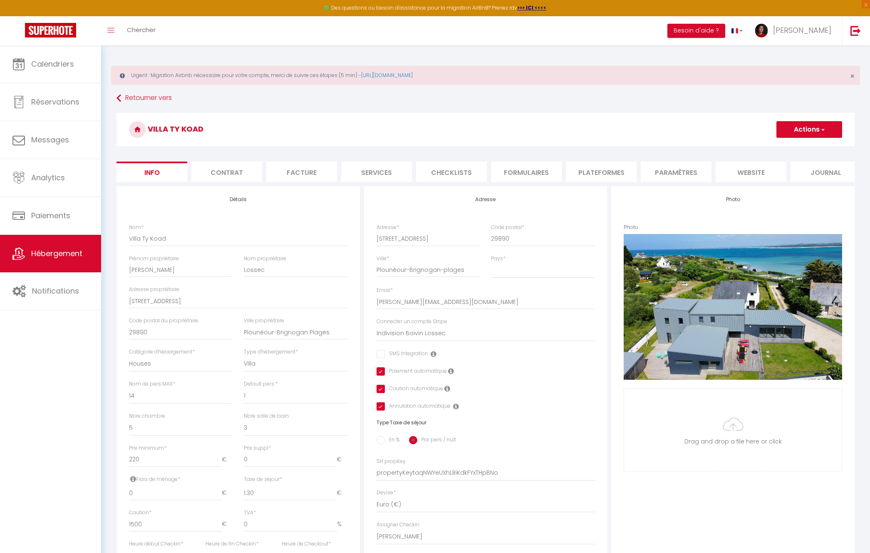
click at [584, 174] on li "Plateformes" at bounding box center [601, 171] width 71 height 20
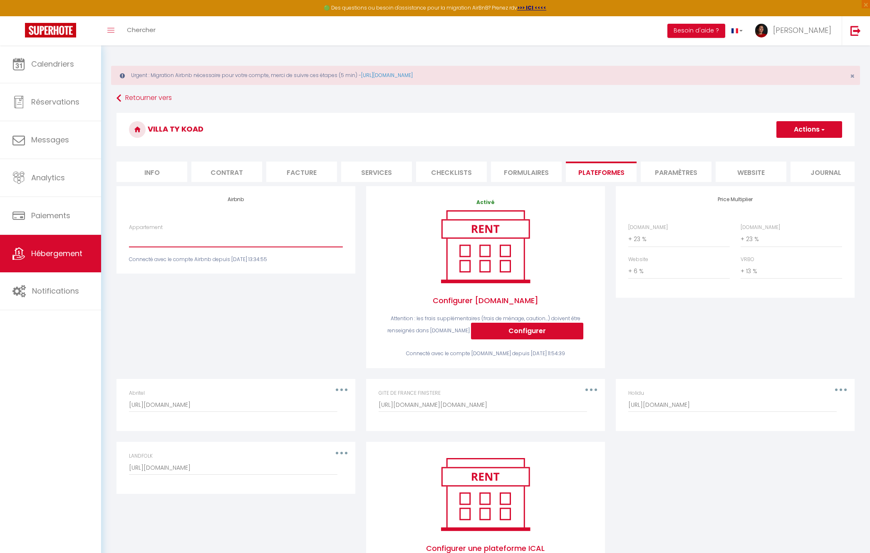
click at [283, 239] on select "yourte mongole en [GEOGRAPHIC_DATA] avec Bain nordique - [EMAIL_ADDRESS][DOMAIN…" at bounding box center [236, 239] width 214 height 16
click at [66, 250] on span "Hébergement" at bounding box center [56, 253] width 51 height 10
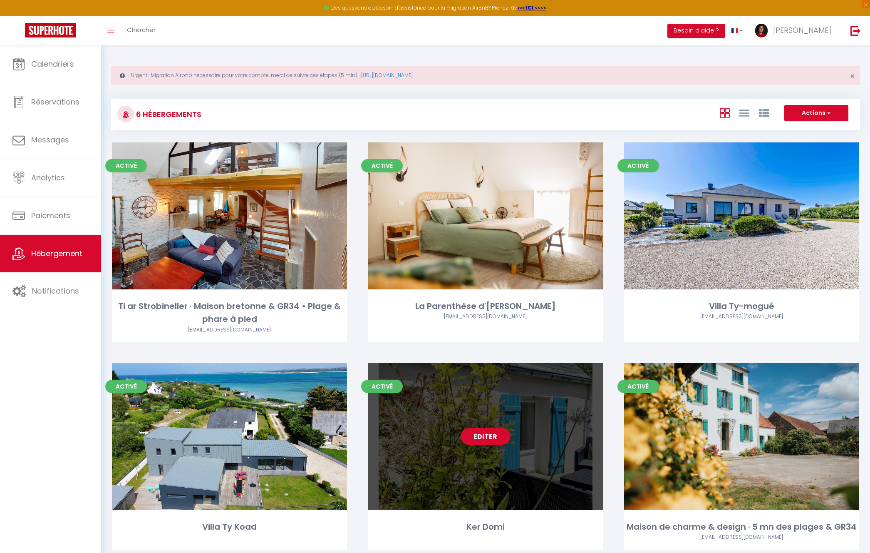
click at [480, 433] on link "Editer" at bounding box center [486, 436] width 50 height 17
click at [483, 431] on link "Editer" at bounding box center [486, 436] width 50 height 17
